Goal: Task Accomplishment & Management: Manage account settings

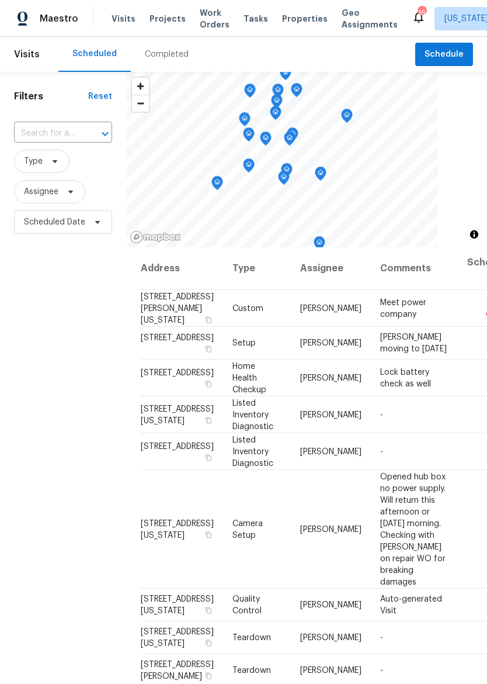
click at [288, 21] on span "Properties" at bounding box center [305, 19] width 46 height 12
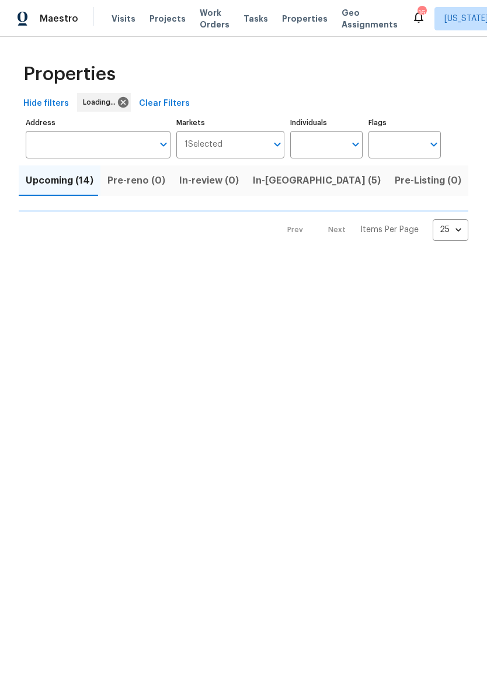
click at [94, 147] on input "Address" at bounding box center [89, 144] width 127 height 27
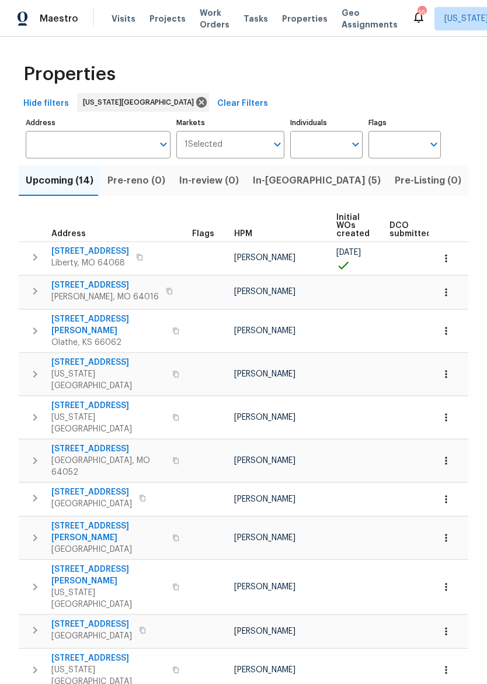
click at [52, 153] on input "Address" at bounding box center [89, 144] width 127 height 27
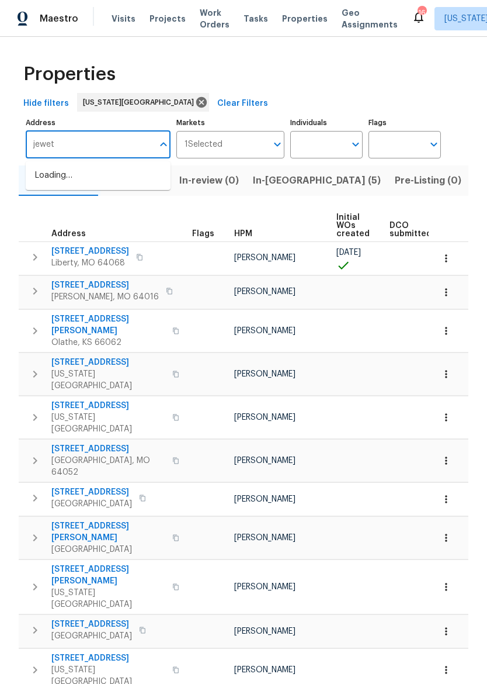
type input "jewett"
click at [49, 181] on li "2939 NE Jewett St Kansas City MO 64117" at bounding box center [98, 182] width 145 height 32
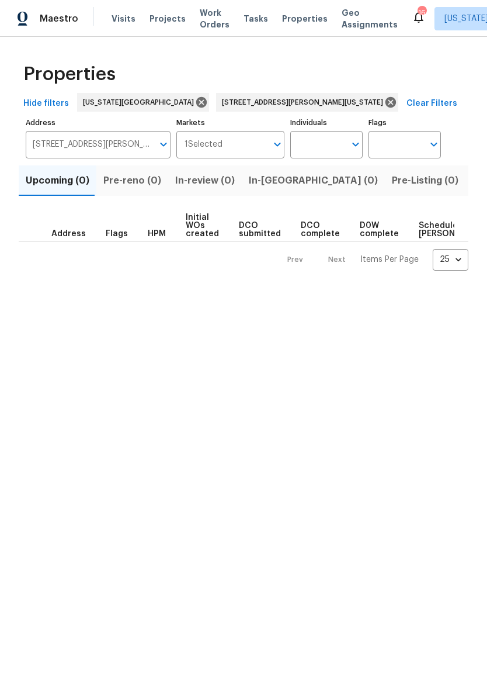
click at [473, 186] on span "Listed (1)" at bounding box center [494, 180] width 42 height 16
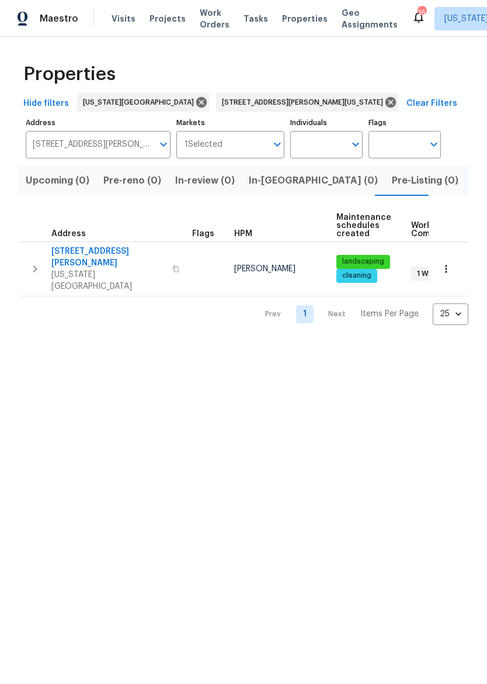
click at [75, 269] on span "Kansas City, MO 64117" at bounding box center [108, 280] width 114 height 23
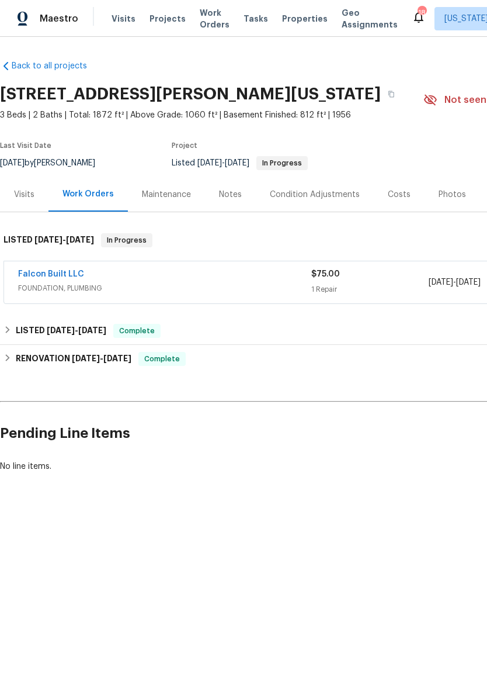
click at [299, 13] on span "Properties" at bounding box center [305, 19] width 46 height 12
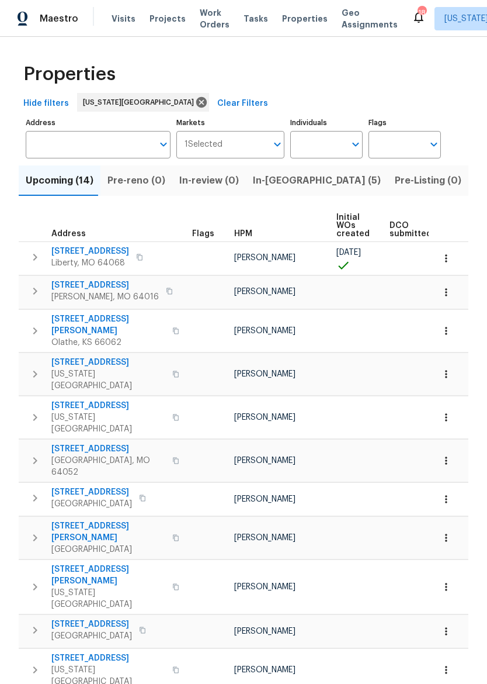
click at [95, 153] on input "Address" at bounding box center [89, 144] width 127 height 27
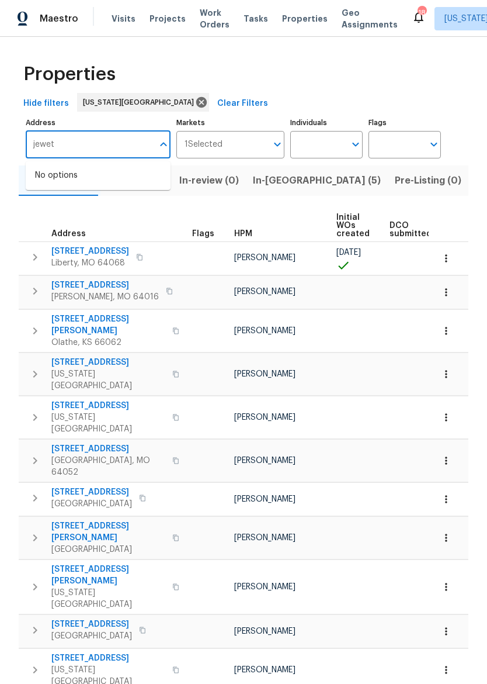
type input "[PERSON_NAME]"
click at [39, 185] on li "[STREET_ADDRESS][PERSON_NAME][US_STATE]" at bounding box center [98, 182] width 145 height 32
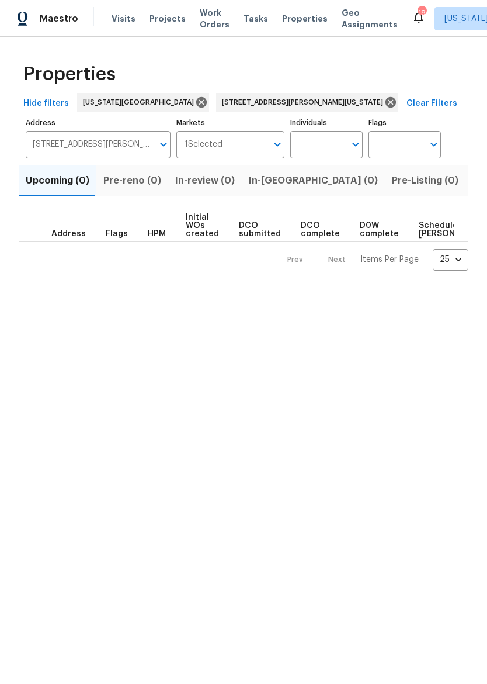
click at [473, 182] on span "Listed (1)" at bounding box center [494, 180] width 42 height 16
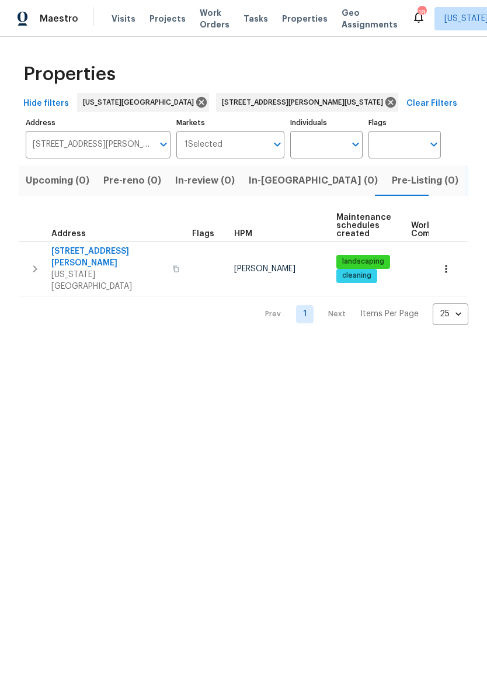
click at [109, 246] on span "2939 NE Jewett St" at bounding box center [108, 256] width 114 height 23
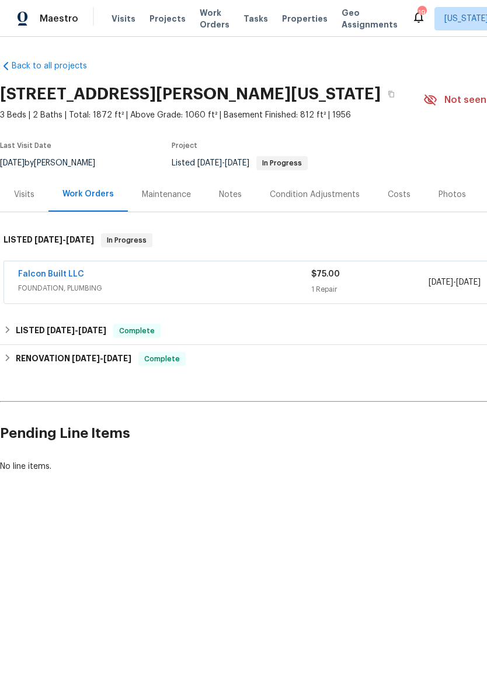
click at [208, 278] on div "Falcon Built LLC" at bounding box center [164, 275] width 293 height 14
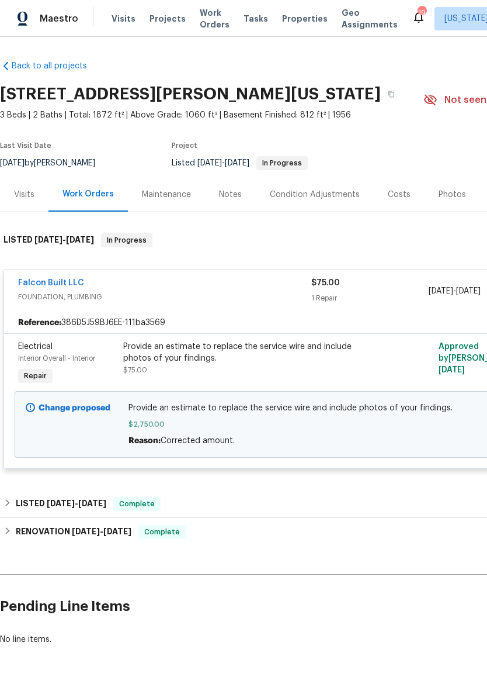
click at [75, 271] on div "Falcon Built LLC FOUNDATION, PLUMBING $75.00 1 Repair 7/15/2025 - 7/17/2025 In …" at bounding box center [330, 291] width 652 height 42
click at [79, 280] on link "Falcon Built LLC" at bounding box center [51, 283] width 66 height 8
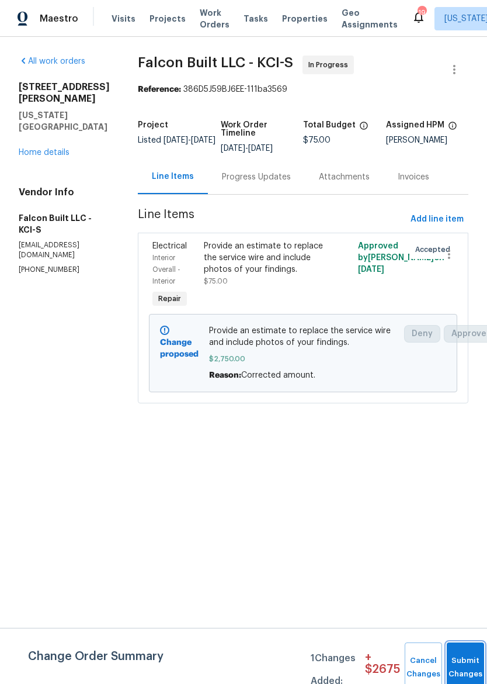
click at [465, 653] on button "Submit Changes" at bounding box center [465, 667] width 37 height 50
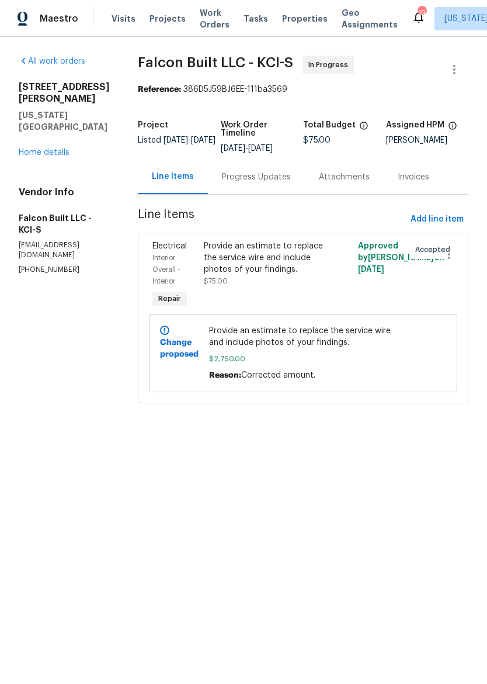
click at [23, 15] on img at bounding box center [23, 19] width 11 height 15
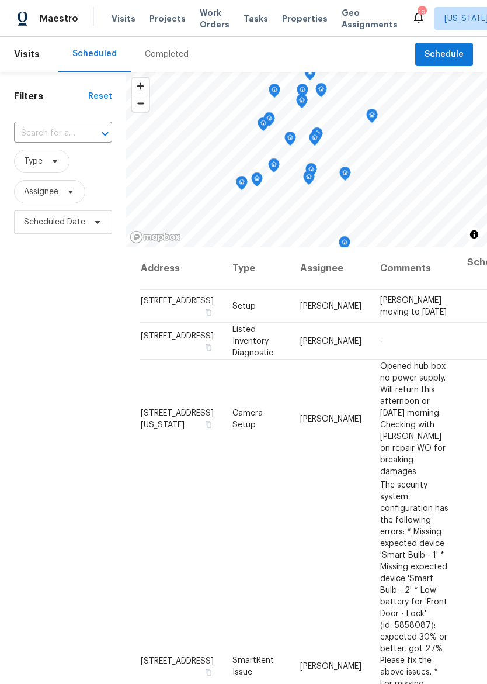
click at [283, 19] on span "Properties" at bounding box center [305, 19] width 46 height 12
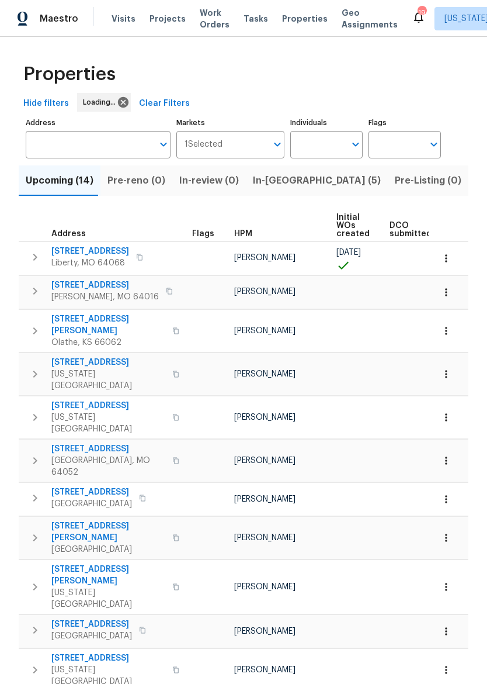
click at [278, 183] on span "In-reno (5)" at bounding box center [317, 180] width 128 height 16
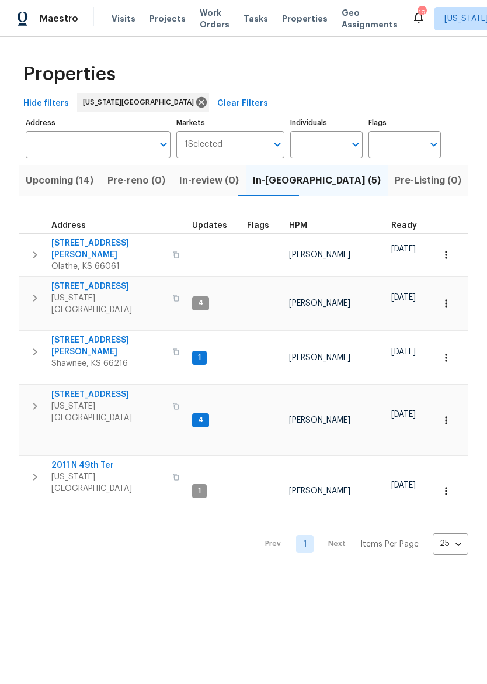
click at [74, 281] on span "3550 N Kenwood Ave" at bounding box center [108, 287] width 114 height 12
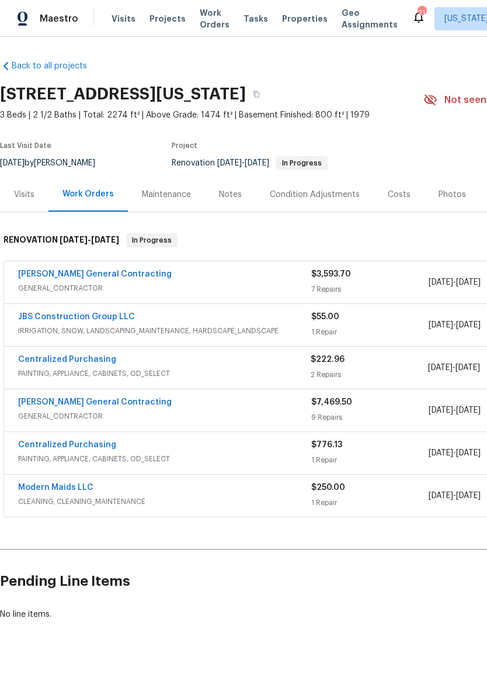
click at [216, 282] on span "GENERAL_CONTRACTOR" at bounding box center [164, 288] width 293 height 12
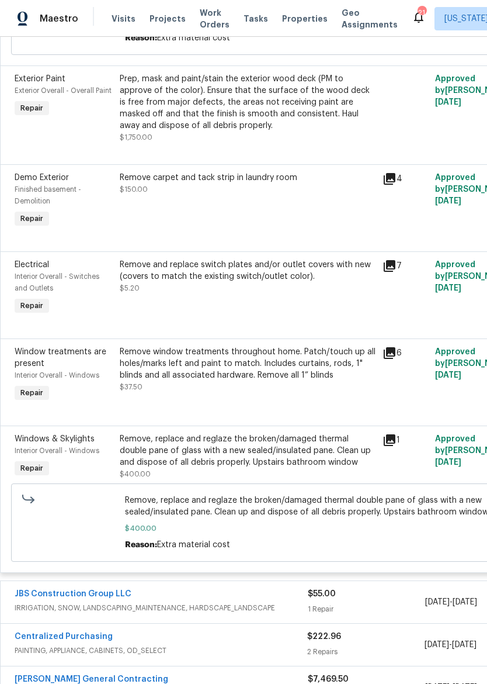
scroll to position [525, 5]
click at [327, 291] on div "Remove and replace switch plates and/or outlet covers with new (covers to match…" at bounding box center [247, 276] width 256 height 35
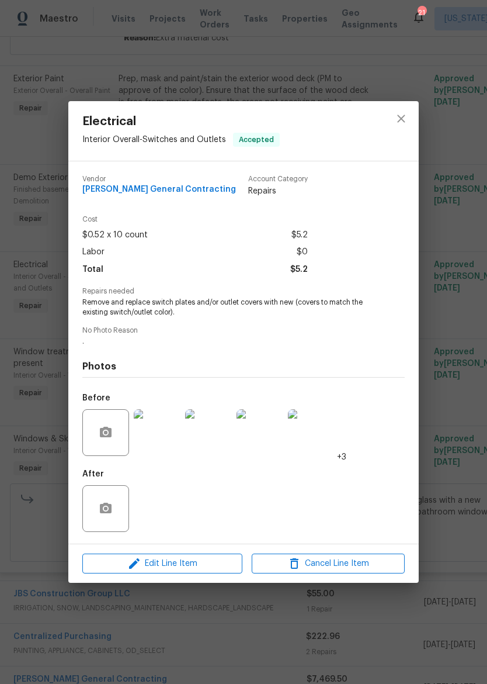
click at [170, 428] on img at bounding box center [157, 432] width 47 height 47
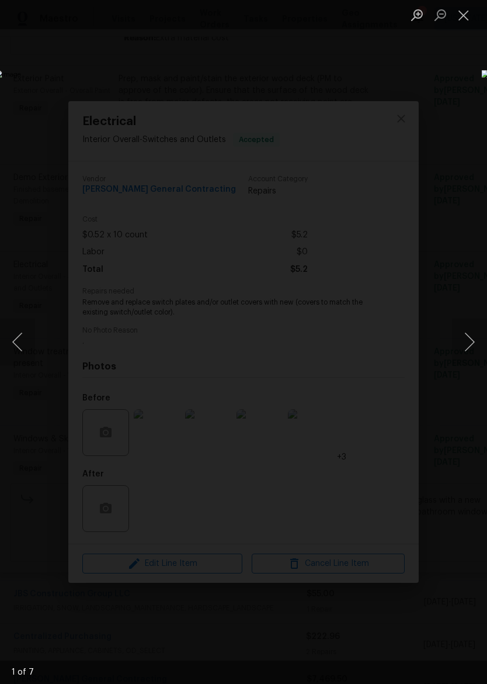
click at [474, 348] on button "Next image" at bounding box center [469, 341] width 35 height 47
click at [468, 347] on button "Next image" at bounding box center [469, 341] width 35 height 47
click at [468, 342] on button "Next image" at bounding box center [469, 341] width 35 height 47
click at [469, 339] on button "Next image" at bounding box center [469, 341] width 35 height 47
click at [470, 340] on button "Next image" at bounding box center [469, 341] width 35 height 47
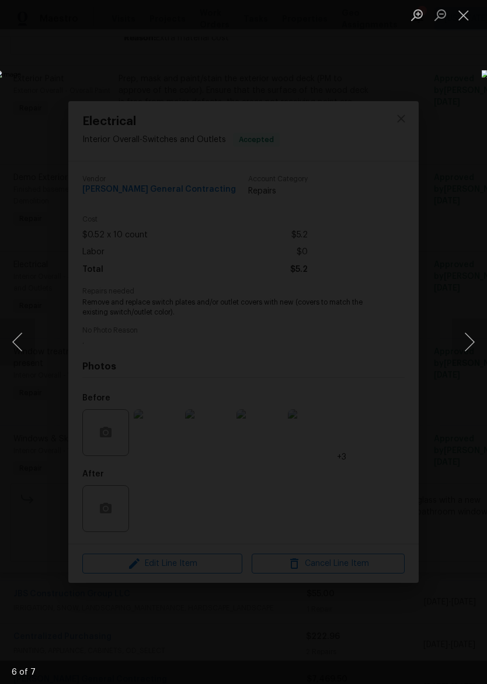
click at [457, 19] on button "Close lightbox" at bounding box center [463, 15] width 23 height 20
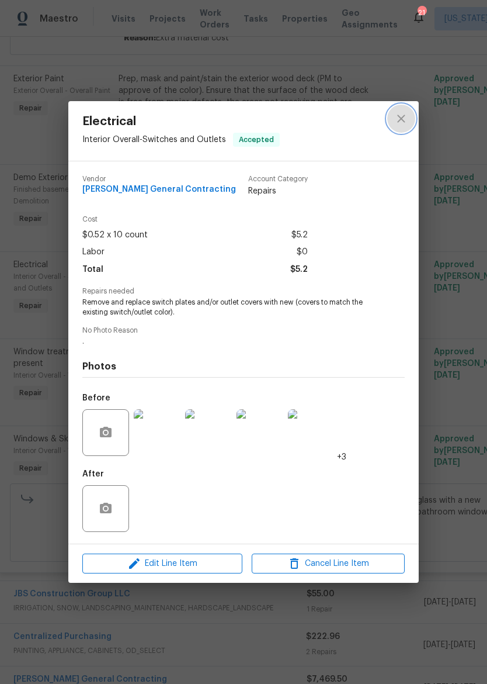
click at [399, 119] on icon "close" at bounding box center [401, 119] width 14 height 14
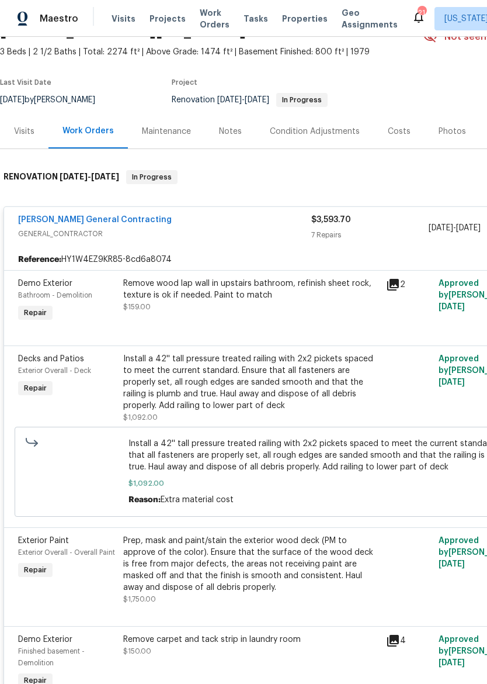
scroll to position [63, 0]
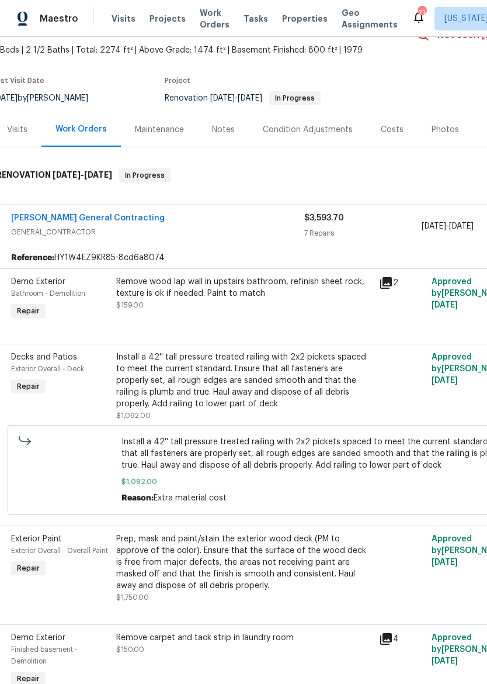
click at [233, 221] on div "[PERSON_NAME] General Contracting" at bounding box center [157, 219] width 293 height 14
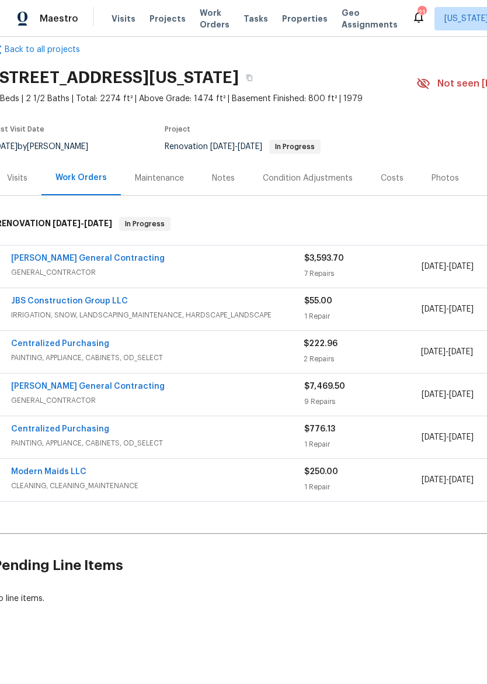
scroll to position [15, 7]
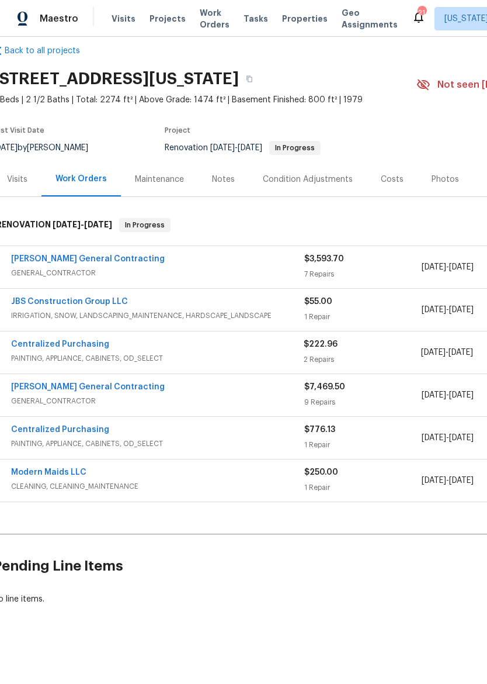
click at [225, 179] on div "Notes" at bounding box center [223, 180] width 23 height 12
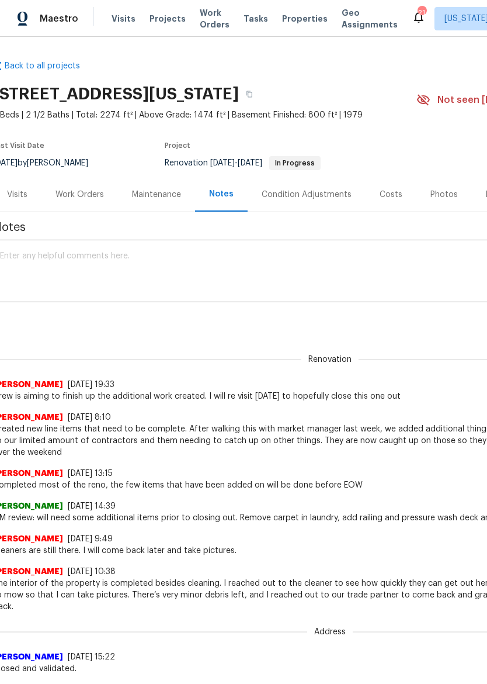
click at [168, 276] on textarea at bounding box center [323, 272] width 646 height 41
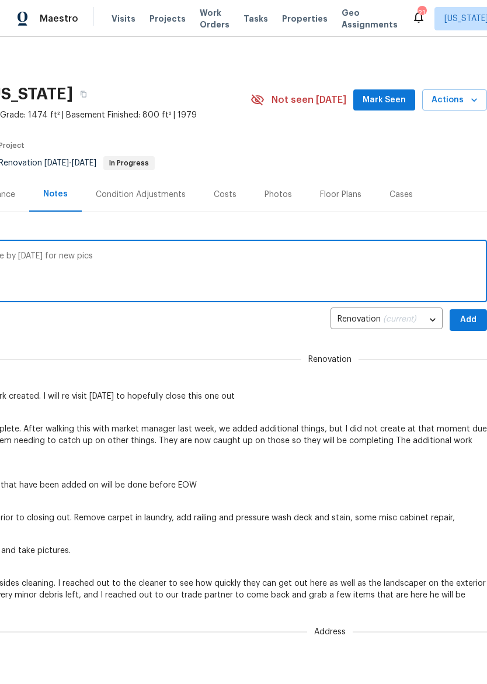
scroll to position [0, 173]
type textarea "Vendor is aiming to finish [DATE], I will come by [DATE] for new pics"
click at [472, 316] on span "Add" at bounding box center [468, 320] width 19 height 15
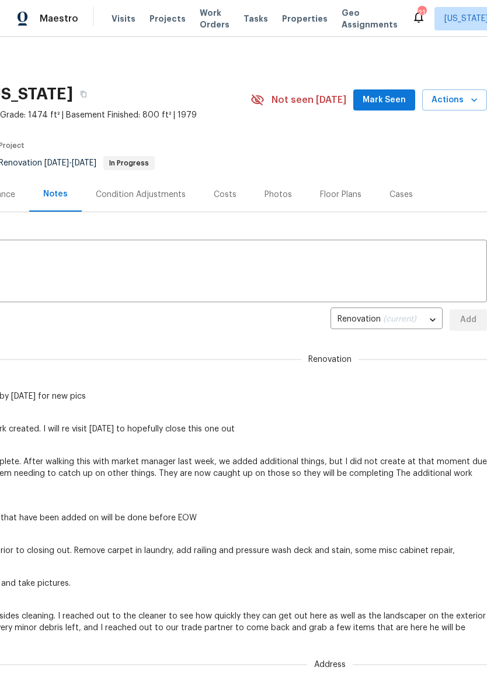
click at [271, 198] on div "Photos" at bounding box center [278, 195] width 27 height 12
